Goal: Task Accomplishment & Management: Manage account settings

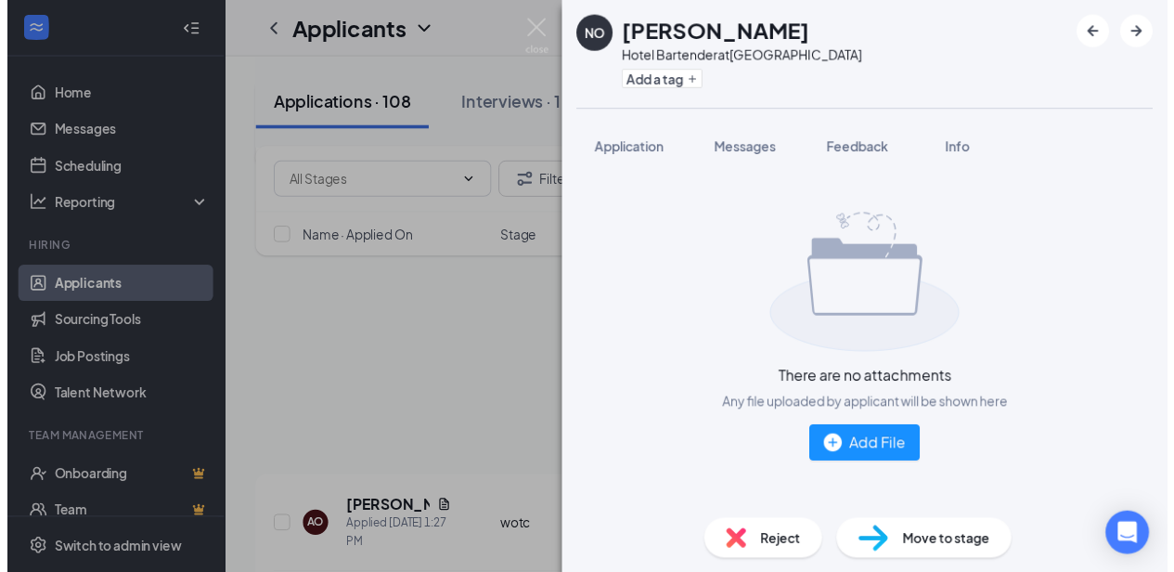
scroll to position [353, 0]
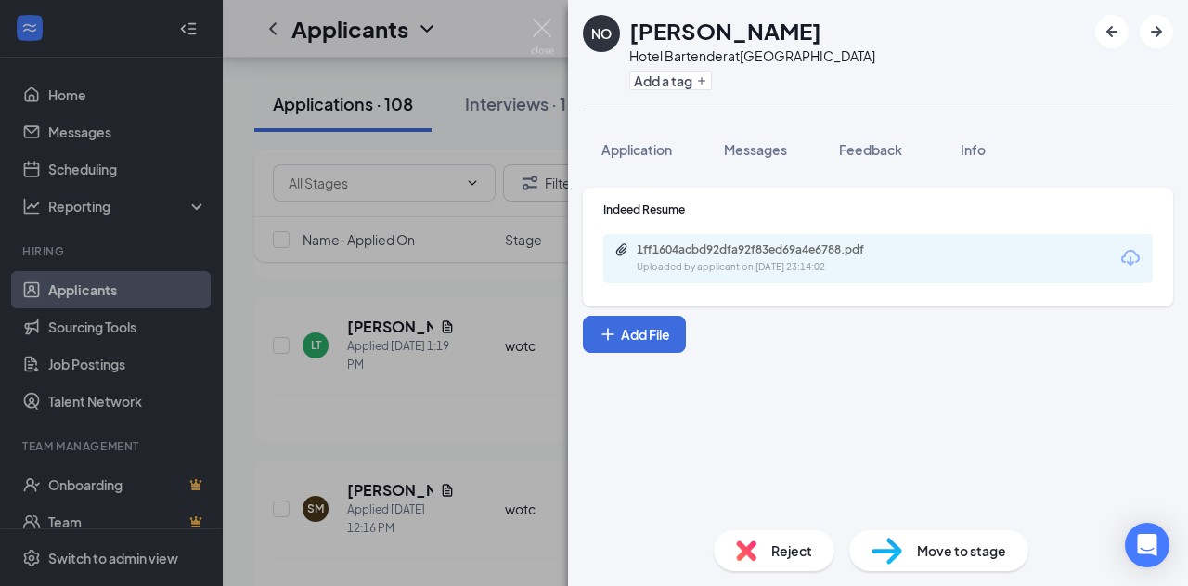
click at [335, 299] on div "NO [PERSON_NAME] Hotel Bartender at [GEOGRAPHIC_DATA] Add a tag Application Mes…" at bounding box center [594, 293] width 1188 height 586
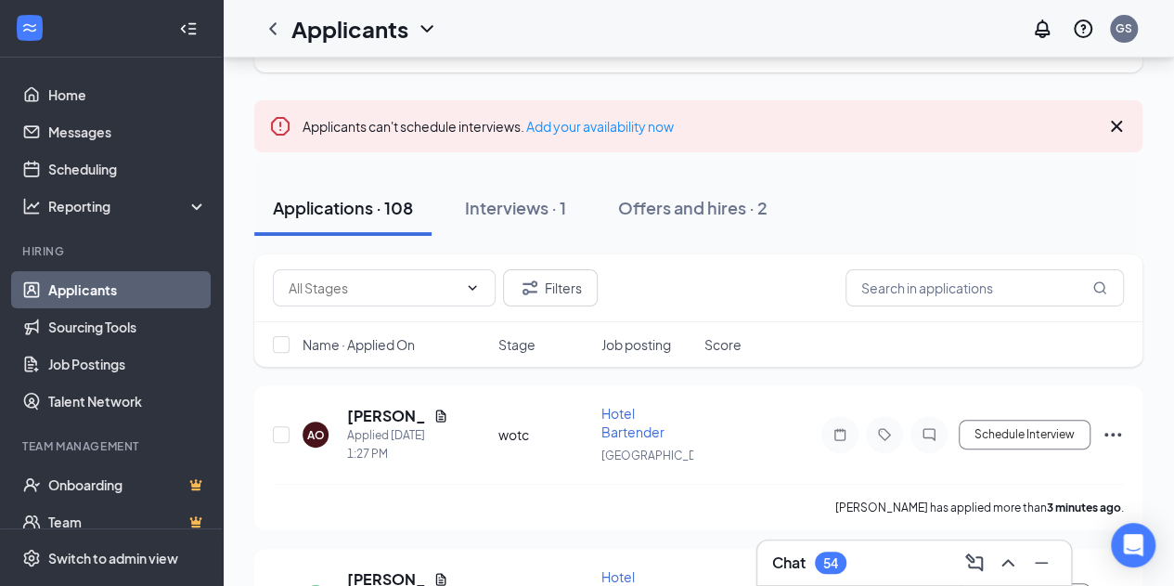
scroll to position [99, 0]
click at [442, 422] on icon "Document" at bounding box center [440, 416] width 10 height 12
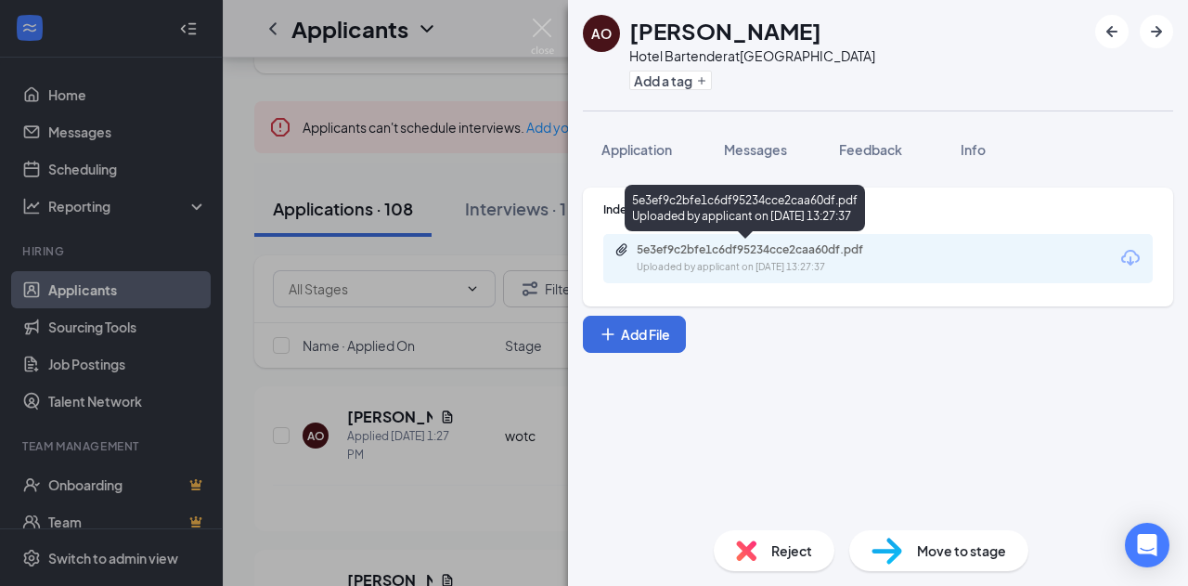
click at [799, 261] on div "Uploaded by applicant on [DATE] 13:27:37" at bounding box center [776, 267] width 278 height 15
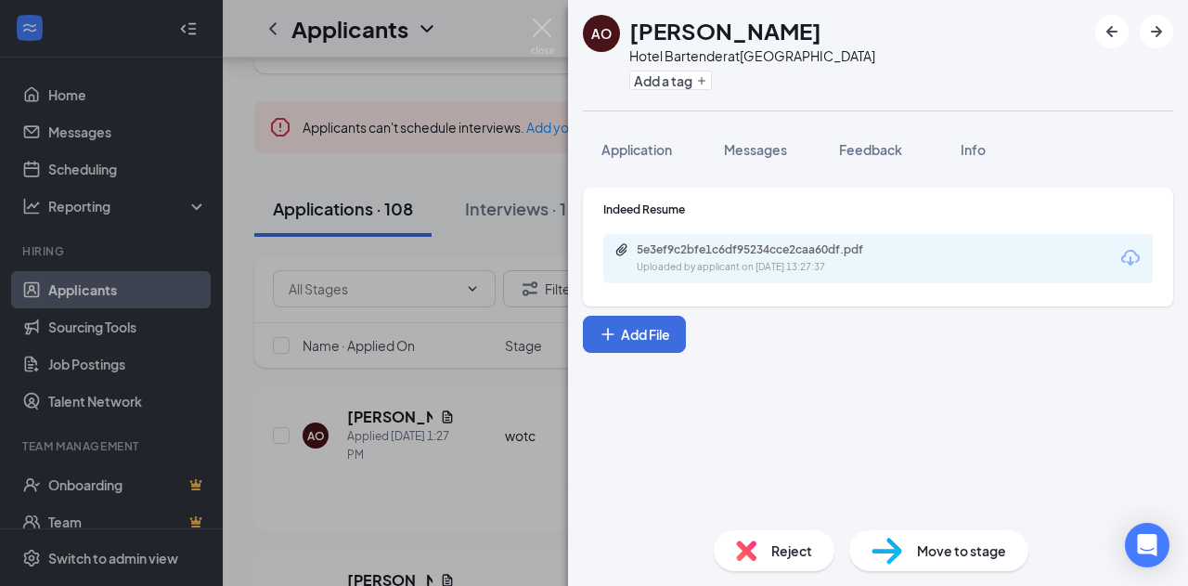
click at [417, 209] on div "AO [PERSON_NAME] Hotel Bartender at [GEOGRAPHIC_DATA] Add a tag Application Mes…" at bounding box center [594, 293] width 1188 height 586
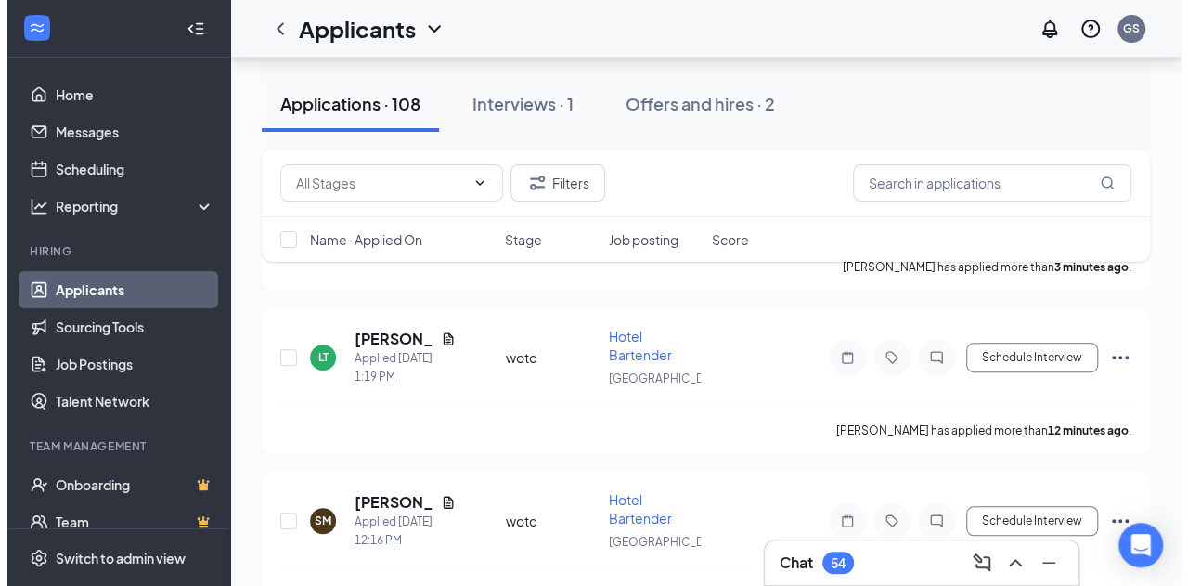
scroll to position [349, 0]
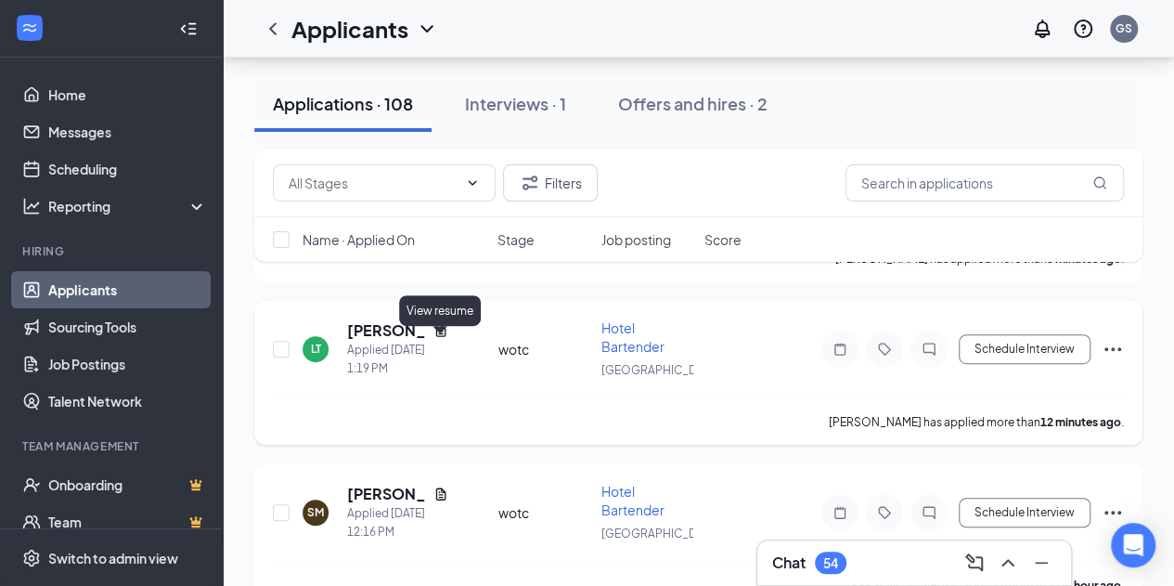
click at [442, 336] on icon "Document" at bounding box center [440, 330] width 10 height 12
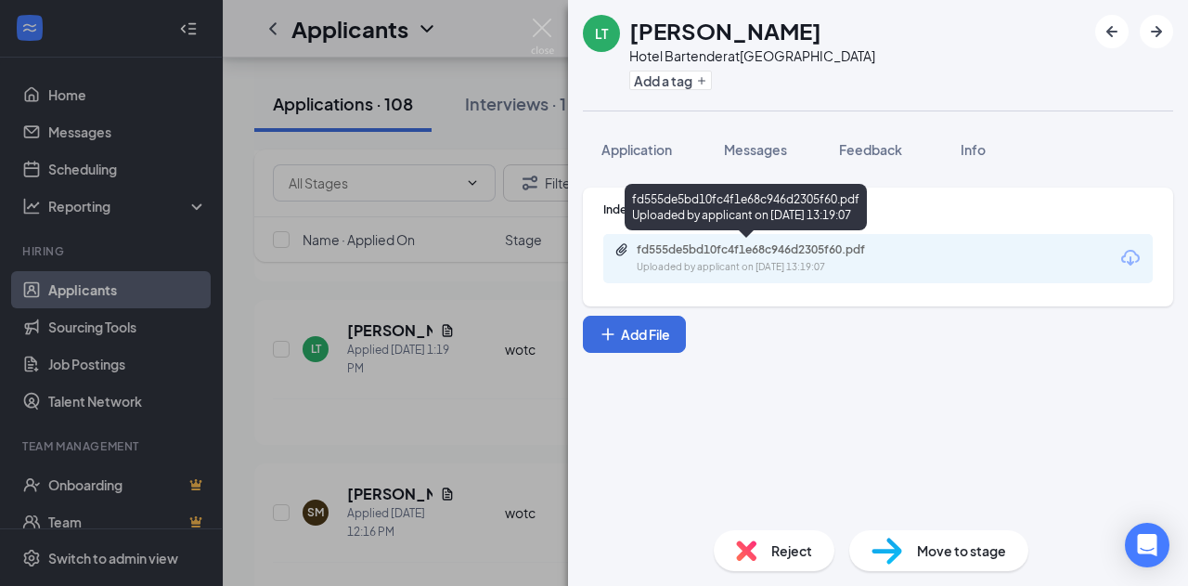
click at [796, 258] on div "fd555de5bd10fc4f1e68c946d2305f60.pdf Uploaded by applicant on [DATE] 13:19:07" at bounding box center [765, 258] width 301 height 32
